Goal: Contribute content: Add original content to the website for others to see

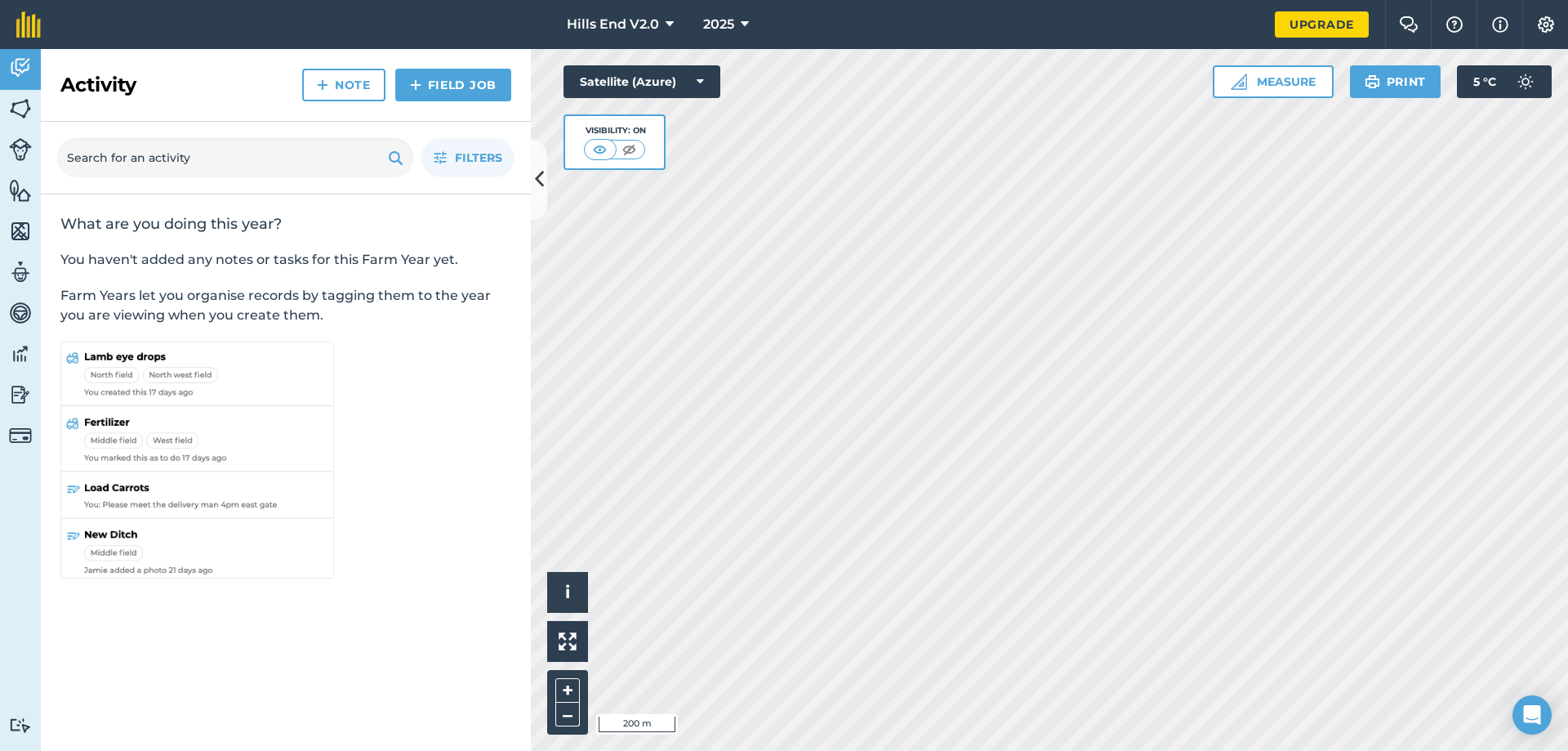
click at [525, 348] on div "Activity Fields Livestock Features Maps Team Vehicles Data Reporting Billing Tu…" at bounding box center [784, 400] width 1568 height 702
click at [468, 152] on span "Filters" at bounding box center [479, 158] width 47 height 18
click at [379, 90] on link "Note" at bounding box center [343, 85] width 83 height 33
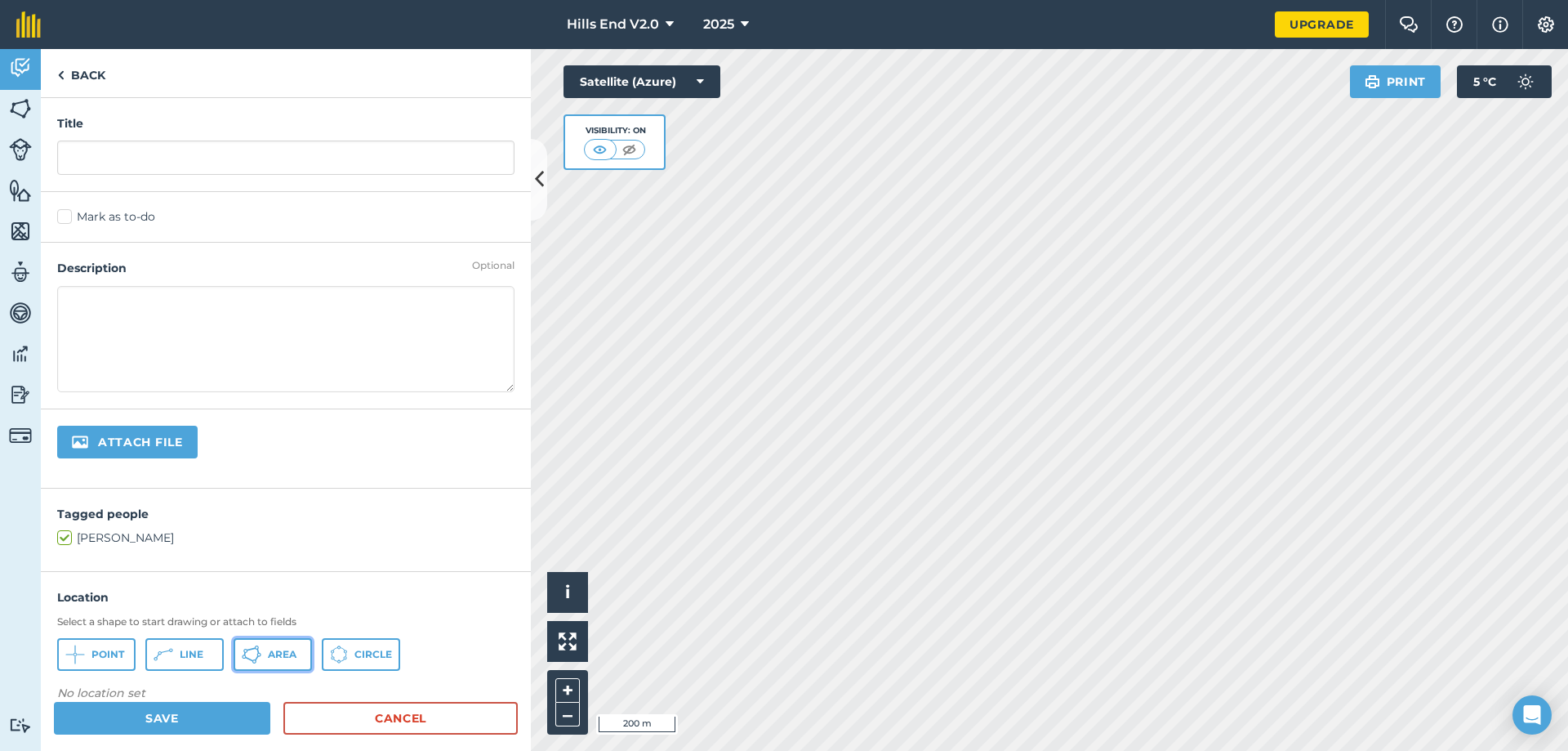
click at [280, 655] on span "Area" at bounding box center [282, 653] width 29 height 13
click at [443, 711] on link "Cancel" at bounding box center [401, 717] width 235 height 33
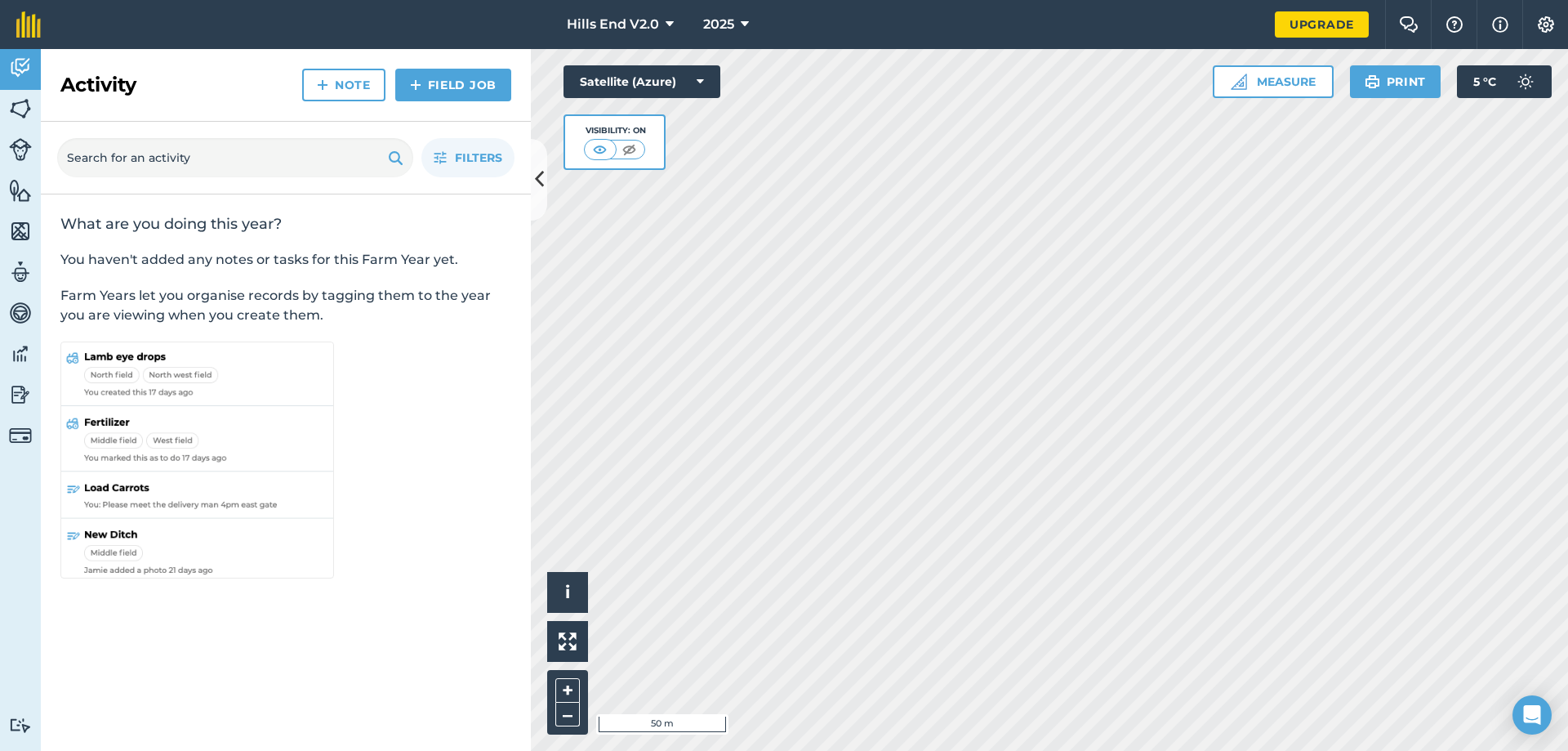
click at [509, 166] on div "Activity Fields Livestock Features Maps Team Vehicles Data Reporting Billing Tu…" at bounding box center [784, 400] width 1568 height 702
click at [372, 92] on link "Note" at bounding box center [343, 85] width 83 height 33
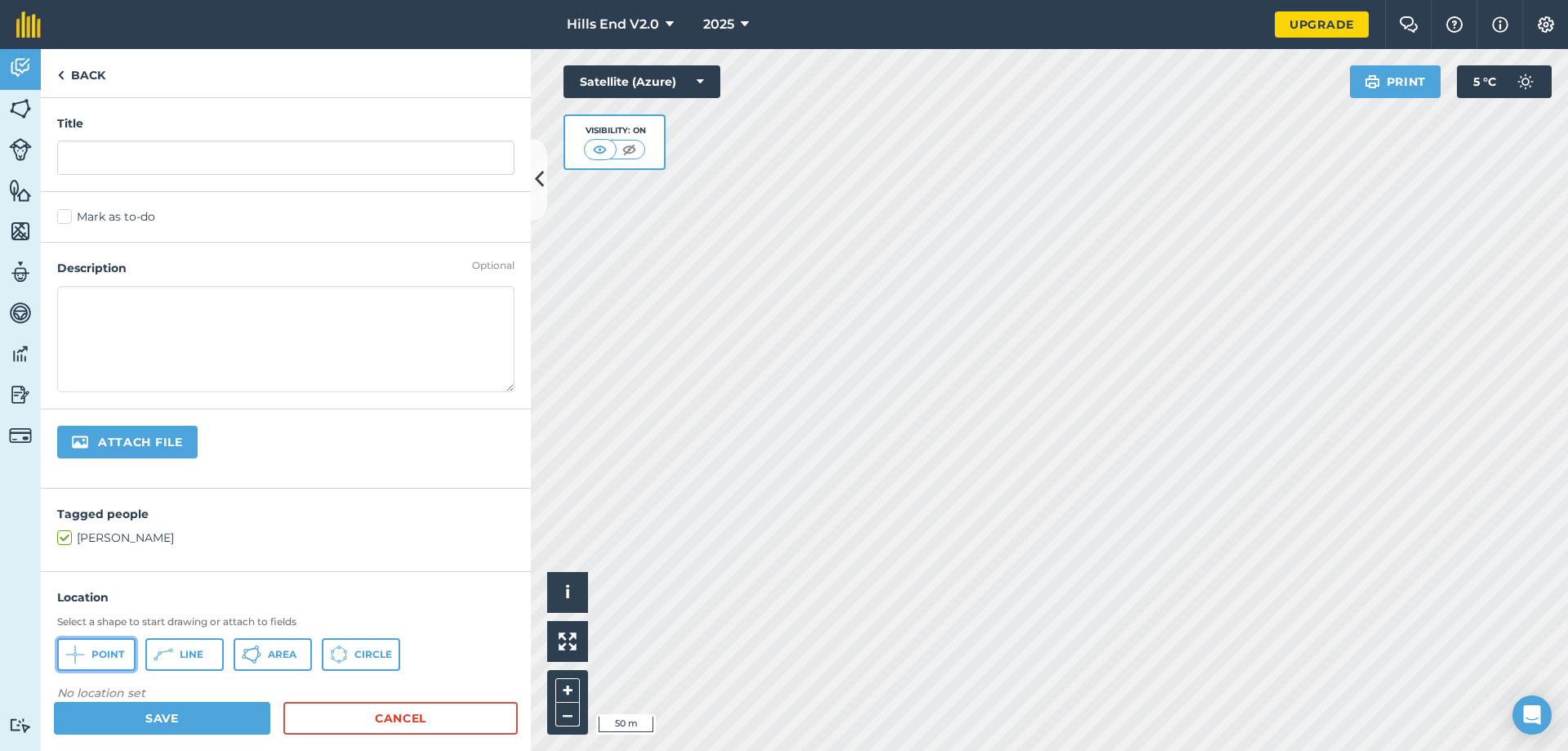
click at [90, 652] on button "Point" at bounding box center [96, 654] width 78 height 33
click at [199, 645] on button "Line" at bounding box center [184, 654] width 78 height 33
click at [284, 674] on div "Location Select a shape to start drawing or attach to fields Point Line Area Ci…" at bounding box center [286, 689] width 458 height 201
click at [287, 645] on button "Area" at bounding box center [272, 654] width 78 height 33
